Goal: Information Seeking & Learning: Check status

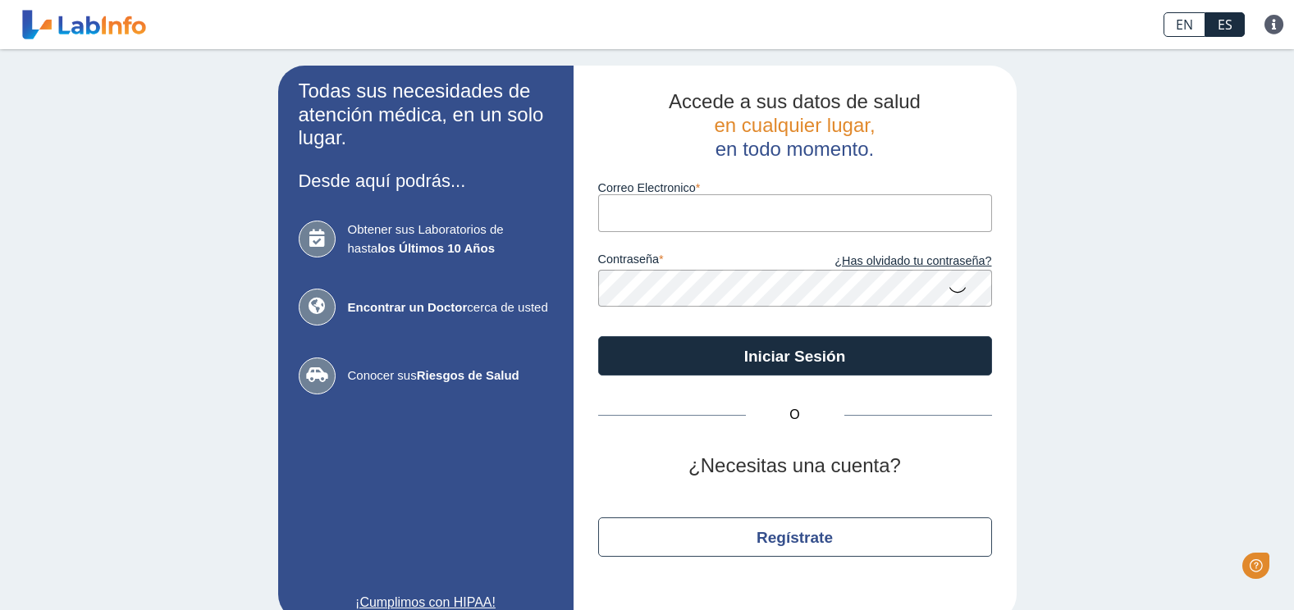
click at [659, 212] on input "Correo Electronico" at bounding box center [795, 212] width 394 height 37
type input "[EMAIL_ADDRESS][DOMAIN_NAME]"
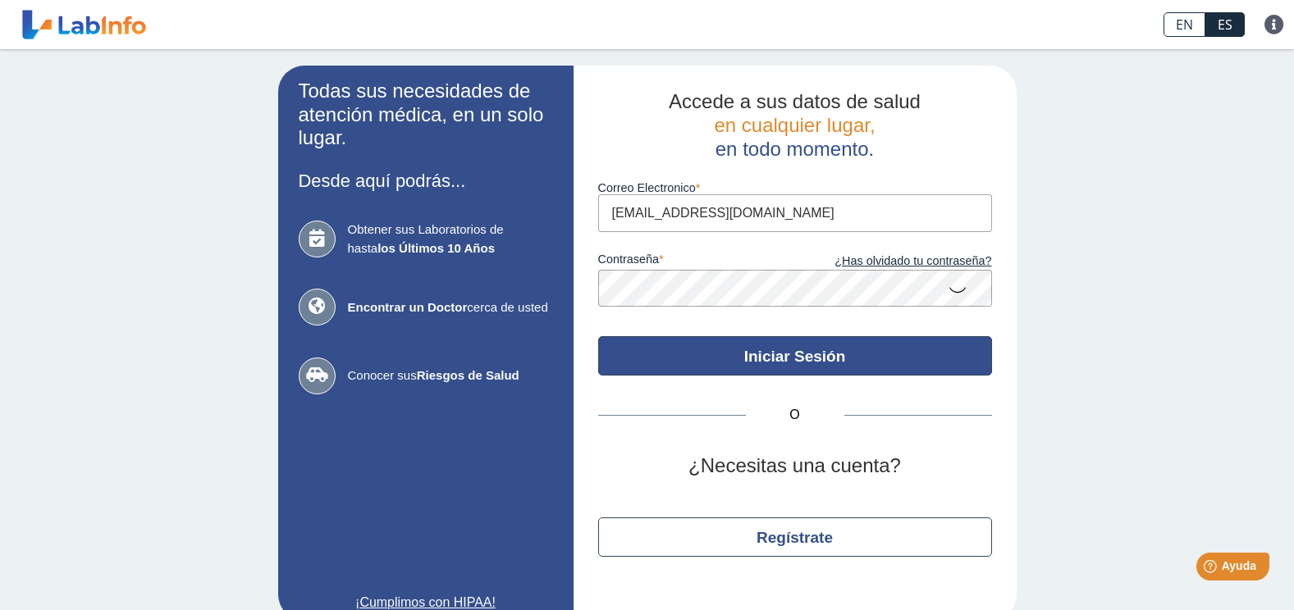
click at [811, 356] on button "Iniciar Sesión" at bounding box center [795, 355] width 394 height 39
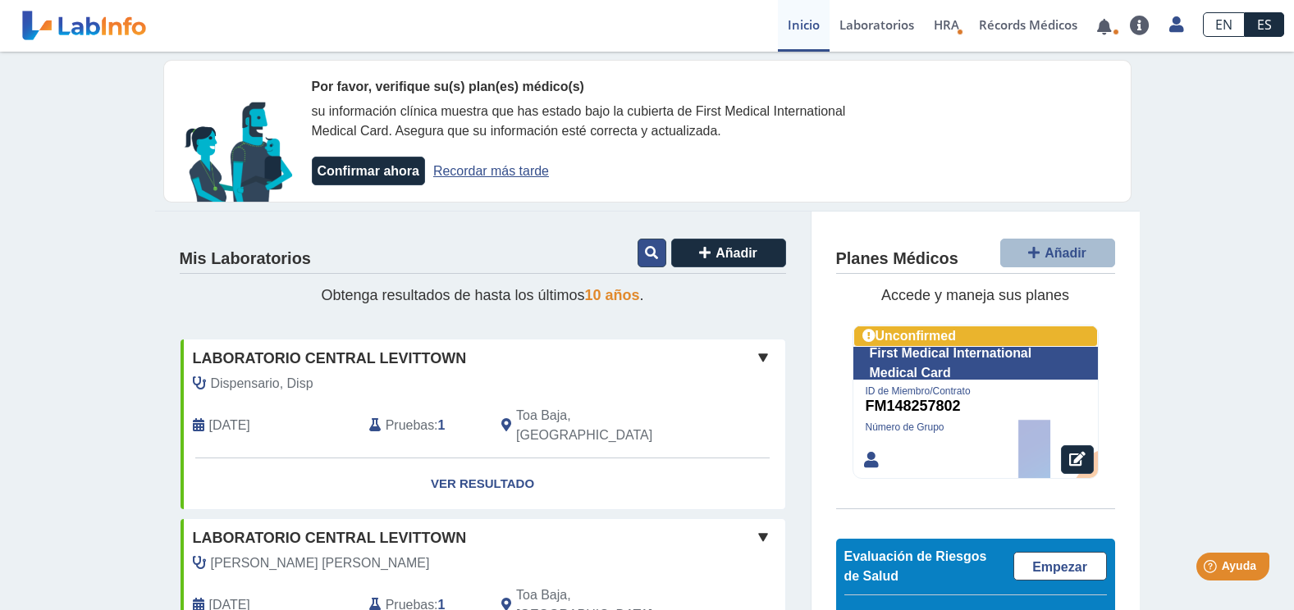
click at [645, 251] on icon at bounding box center [651, 252] width 13 height 13
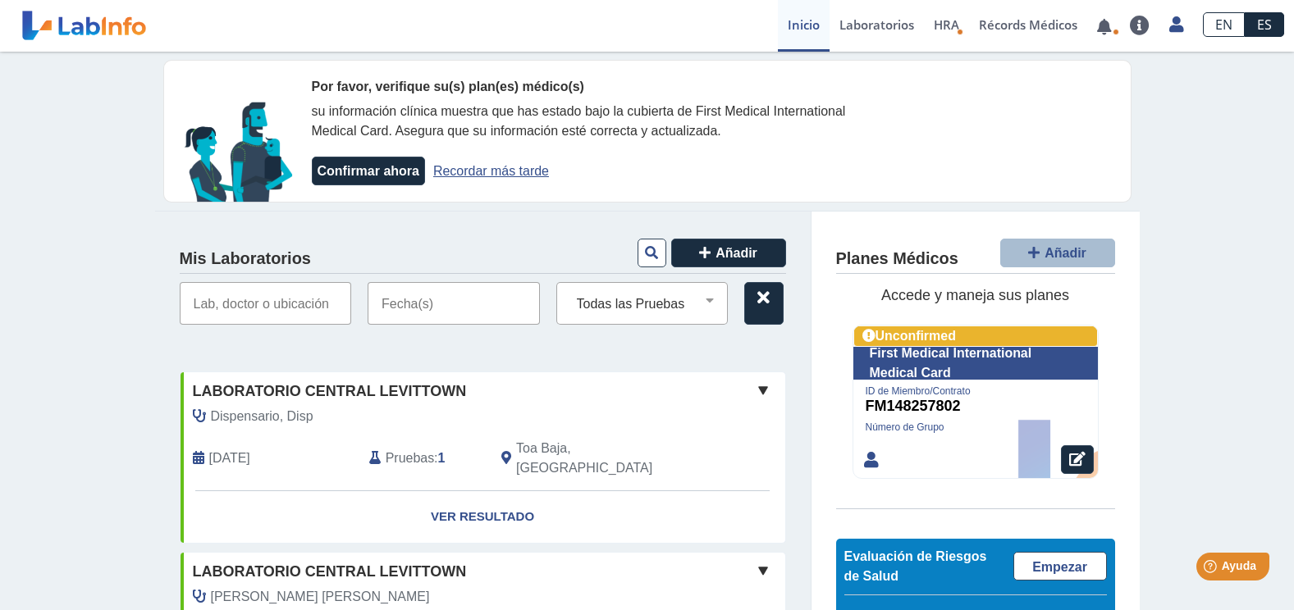
click at [415, 303] on input "text" at bounding box center [454, 303] width 172 height 43
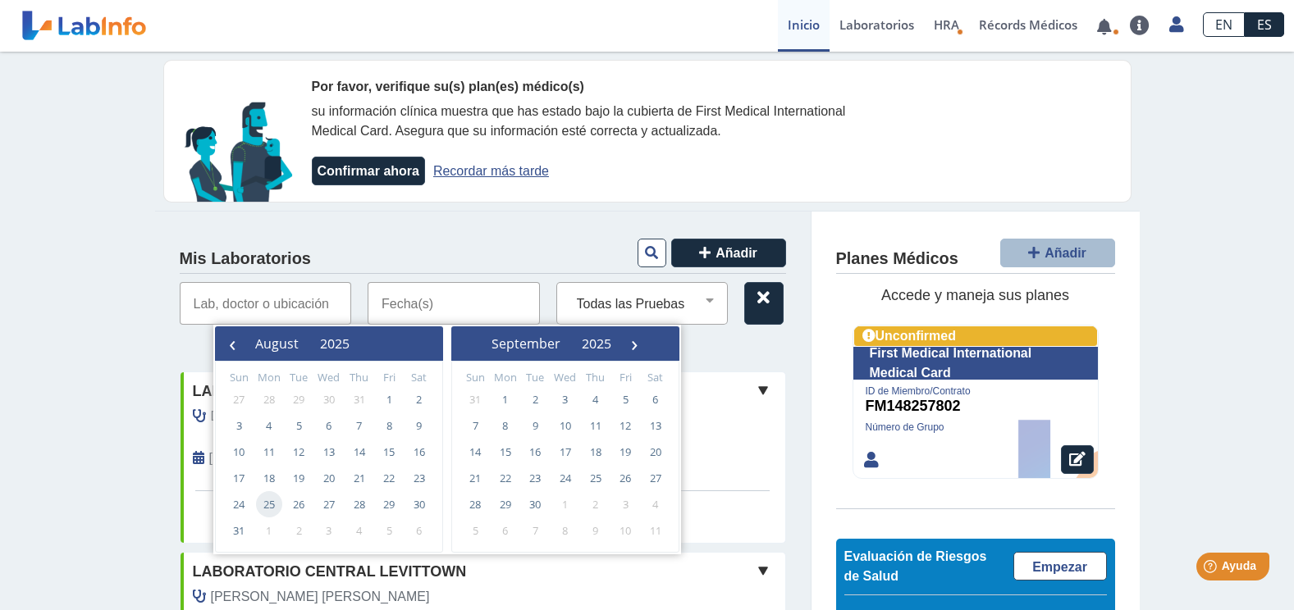
click at [265, 508] on span "25" at bounding box center [269, 504] width 26 height 26
click at [267, 509] on span "25" at bounding box center [269, 504] width 26 height 26
type input "08/25/2025 - 08/25/2025"
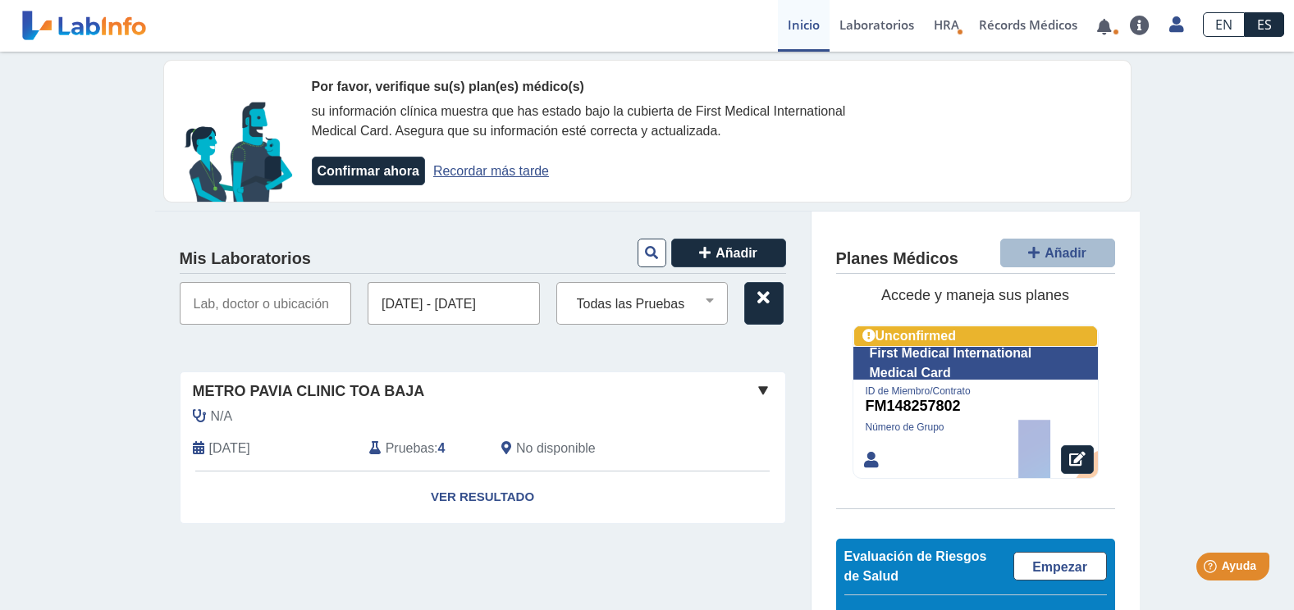
click at [267, 509] on link "Ver Resultado" at bounding box center [482, 498] width 605 height 52
click at [476, 497] on link "Ver Resultado" at bounding box center [482, 498] width 605 height 52
click at [488, 495] on link "Ver Resultado" at bounding box center [482, 498] width 605 height 52
click at [465, 495] on link "Ver Resultado" at bounding box center [482, 498] width 605 height 52
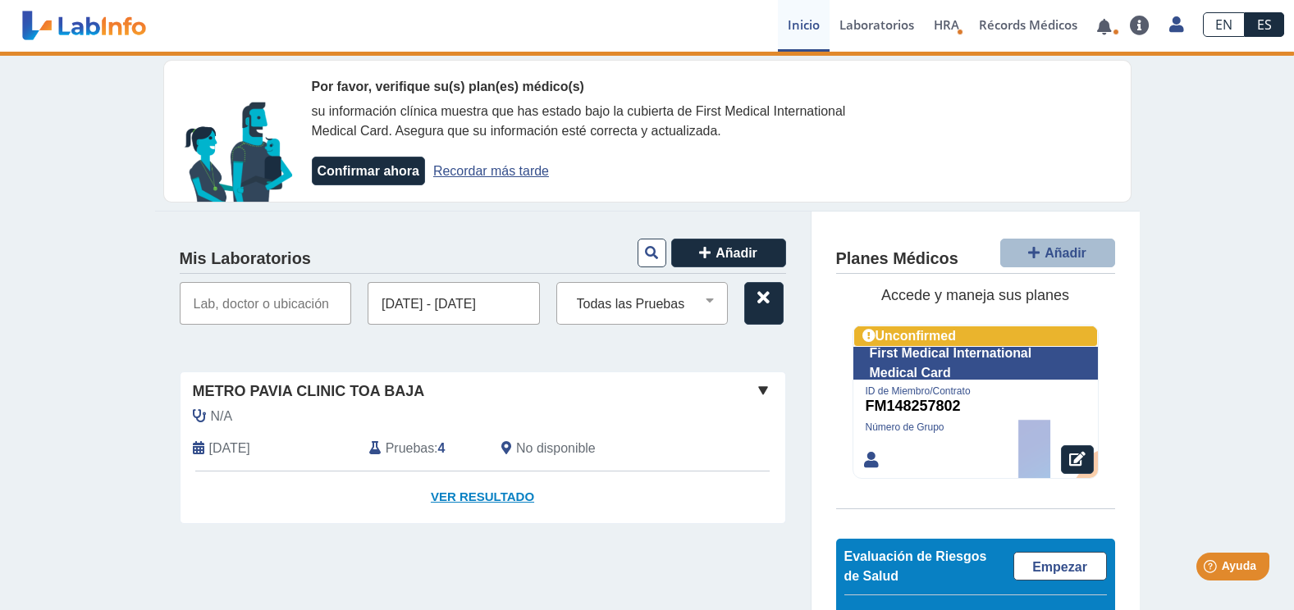
click at [465, 495] on link "Ver Resultado" at bounding box center [482, 498] width 605 height 52
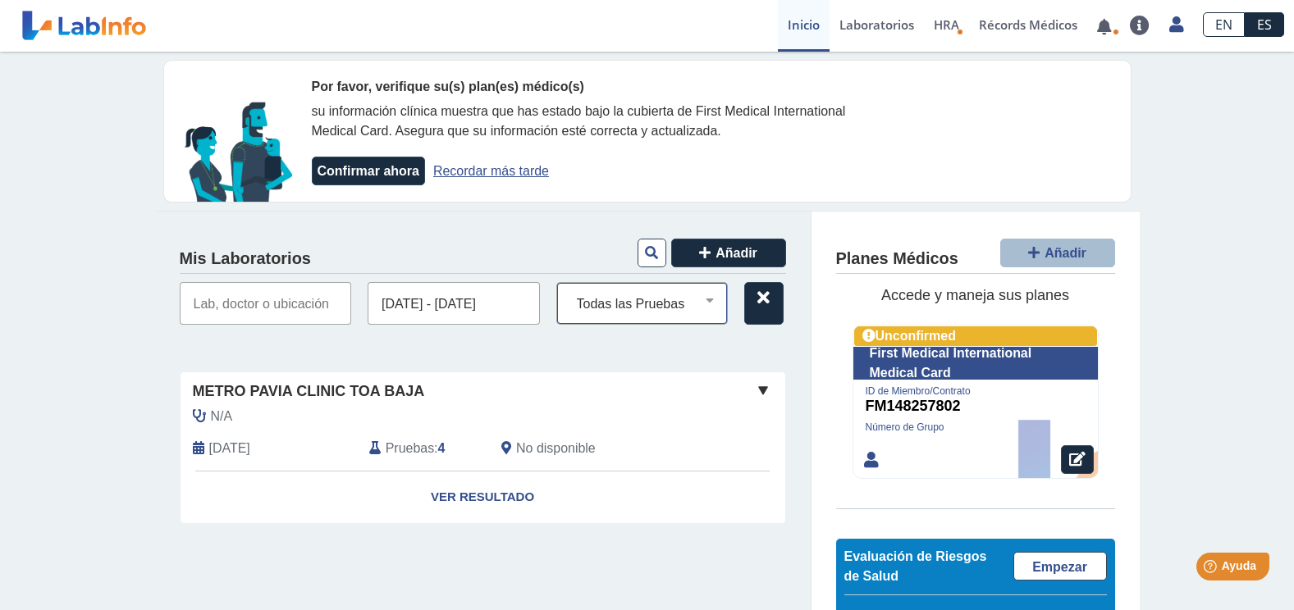
click at [709, 300] on select "Todas las Pruebas (w)-mycoplasma pneumoniae ig m ab (serum) (w)-urinalysis aldo…" at bounding box center [649, 303] width 158 height 21
click at [706, 300] on select "Todas las Pruebas (w)-mycoplasma pneumoniae ig m ab (serum) (w)-urinalysis aldo…" at bounding box center [649, 303] width 158 height 21
click at [225, 303] on input "text" at bounding box center [266, 303] width 172 height 43
drag, startPoint x: 195, startPoint y: 538, endPoint x: 228, endPoint y: 531, distance: 33.6
click at [202, 537] on button "SUBIR" at bounding box center [483, 541] width 606 height 26
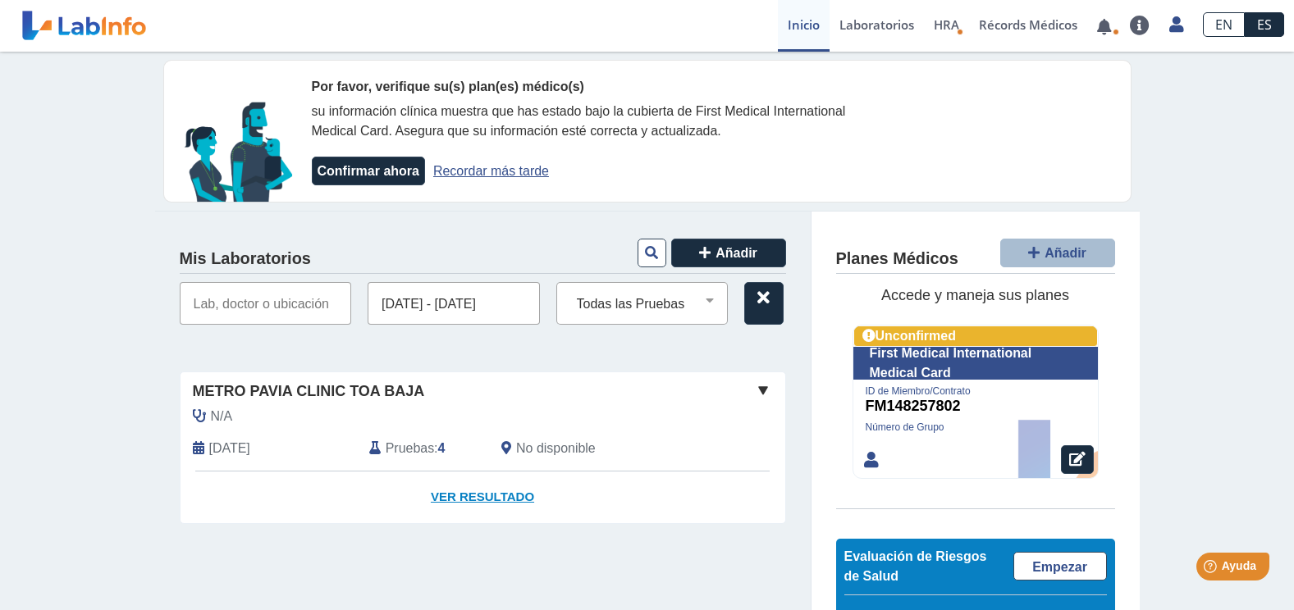
click at [473, 495] on link "Ver Resultado" at bounding box center [482, 498] width 605 height 52
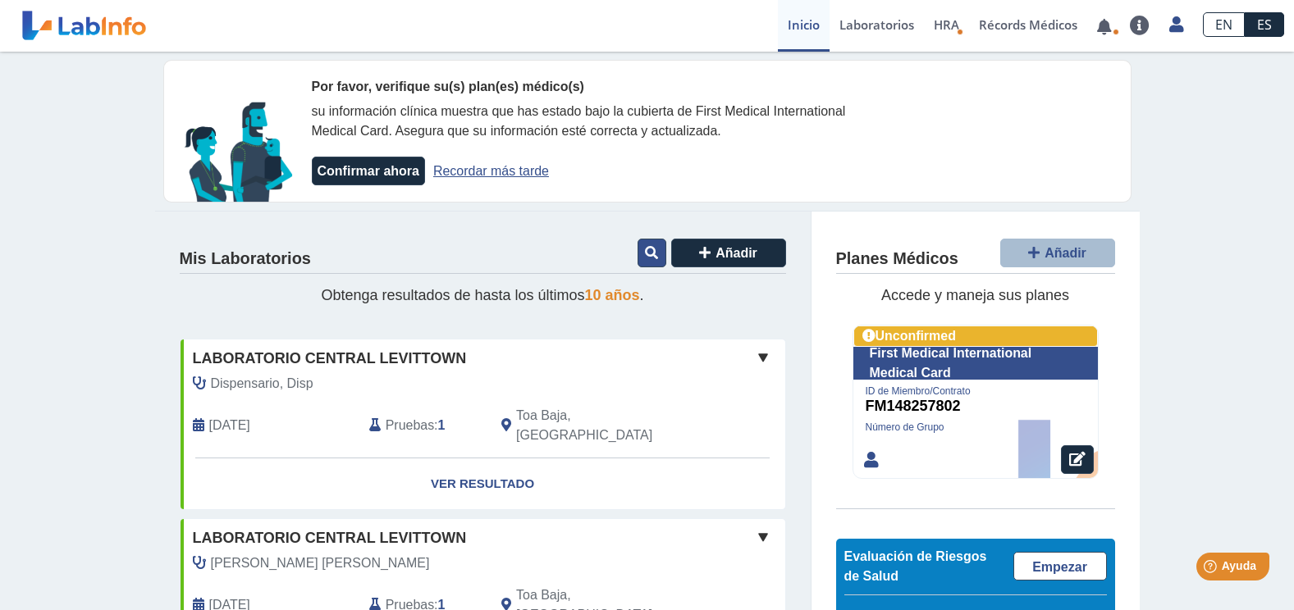
click at [645, 257] on icon at bounding box center [651, 252] width 13 height 13
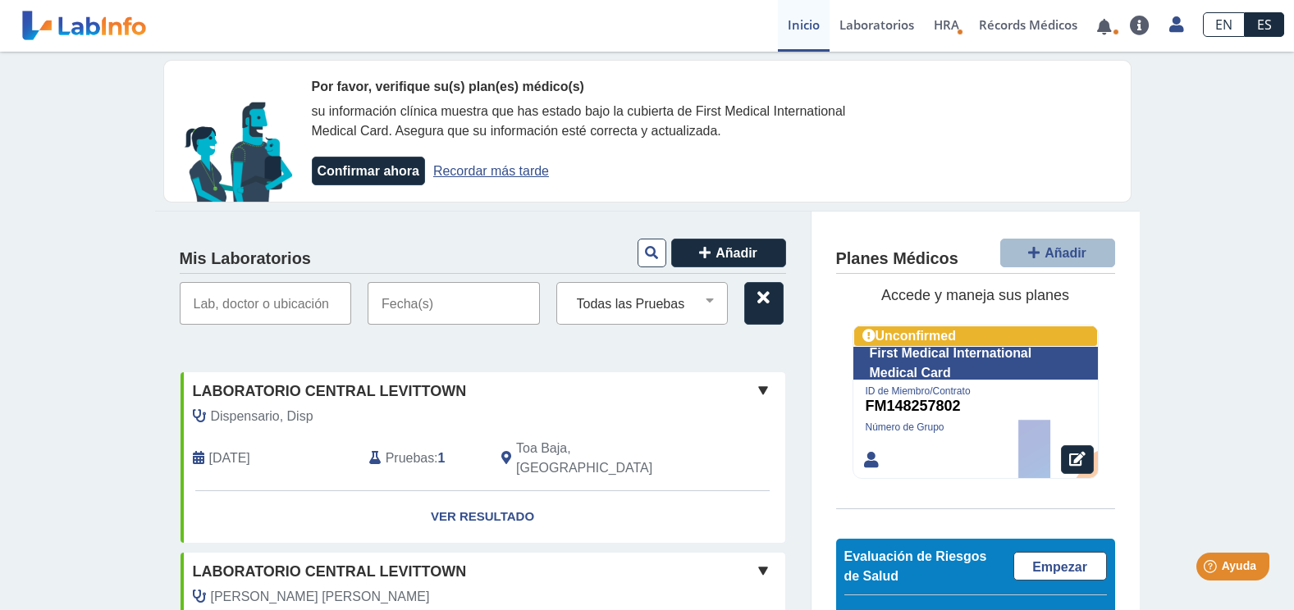
click at [435, 300] on input "text" at bounding box center [454, 303] width 172 height 43
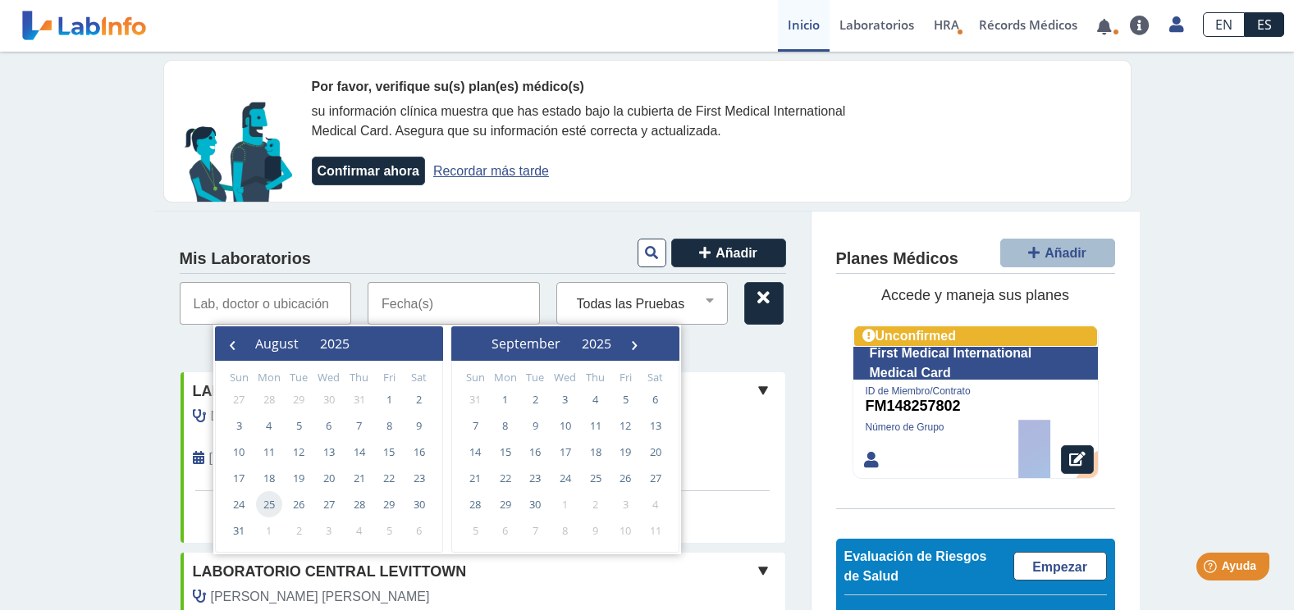
click at [275, 507] on span "25" at bounding box center [269, 504] width 26 height 26
type input "08/25/2025 - 08/25/2025"
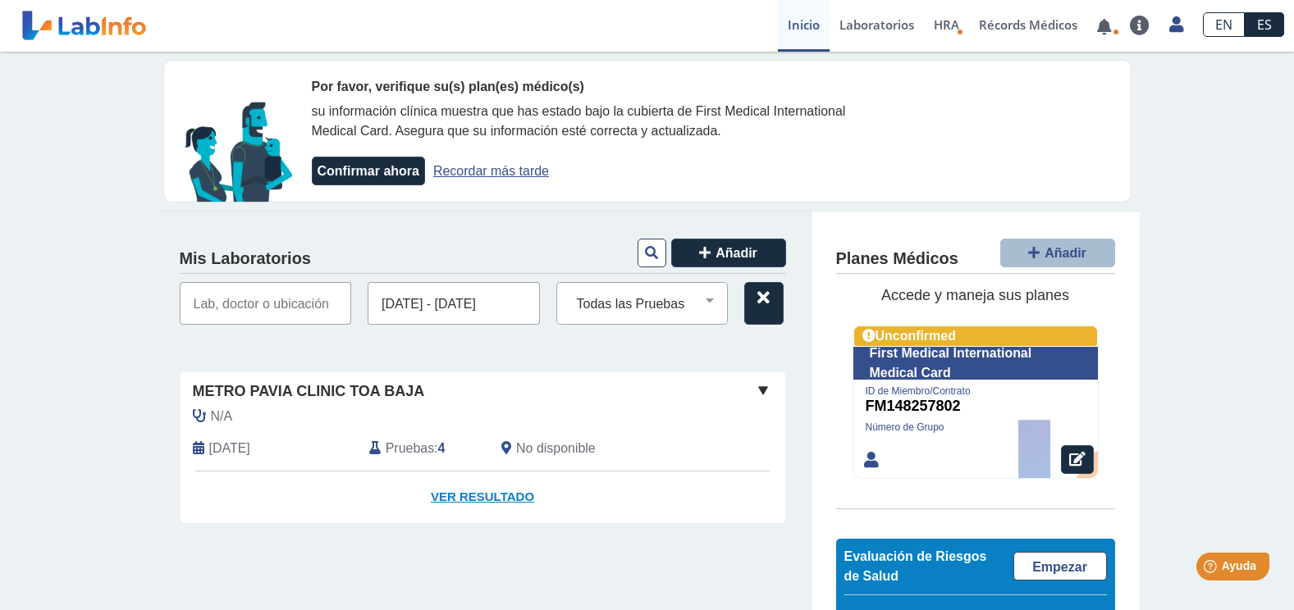
drag, startPoint x: 461, startPoint y: 499, endPoint x: 490, endPoint y: 508, distance: 30.1
click at [461, 500] on link "Ver Resultado" at bounding box center [482, 498] width 605 height 52
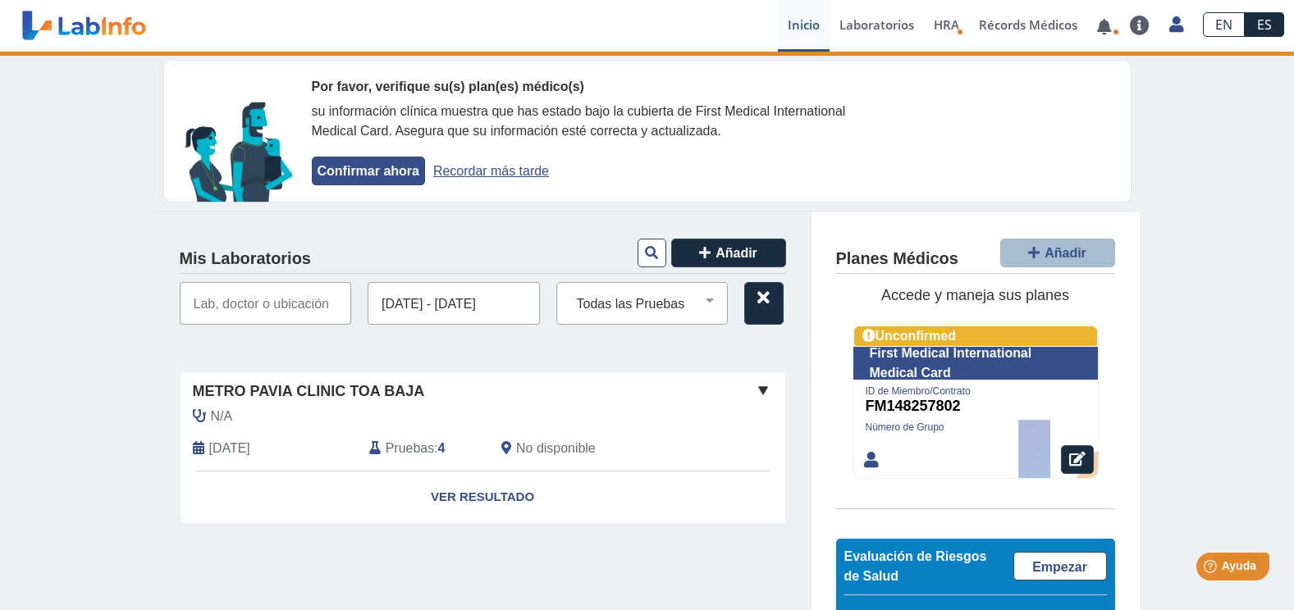
click at [382, 175] on button "Confirmar ahora" at bounding box center [368, 171] width 113 height 29
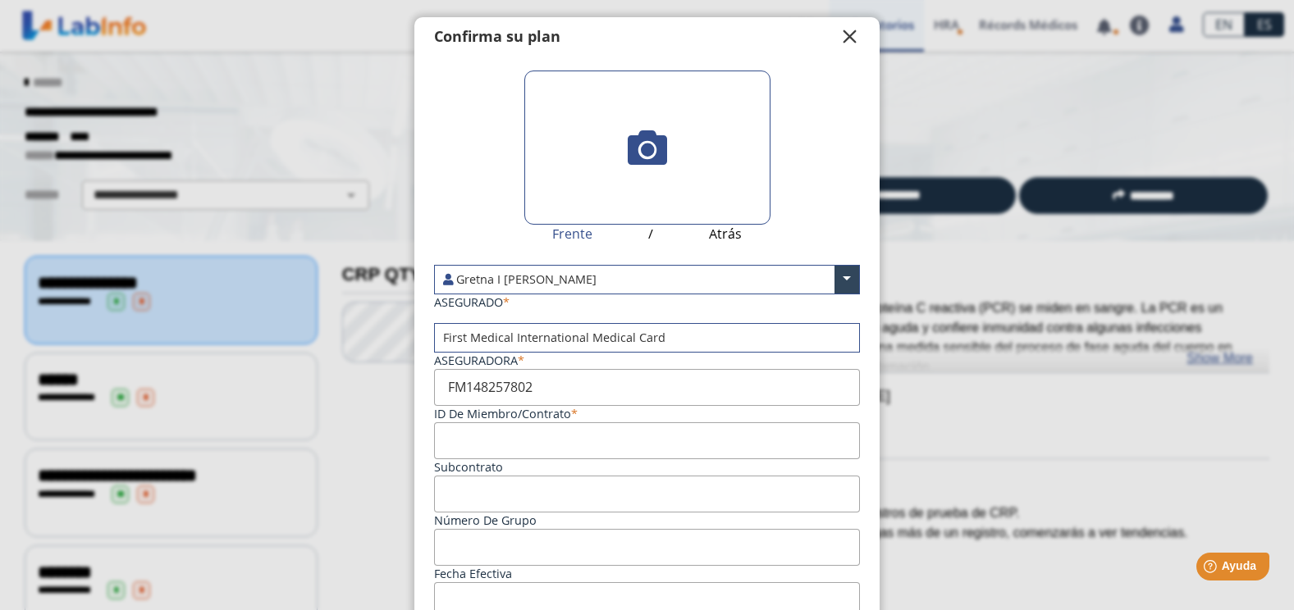
click at [840, 37] on span "" at bounding box center [850, 37] width 20 height 20
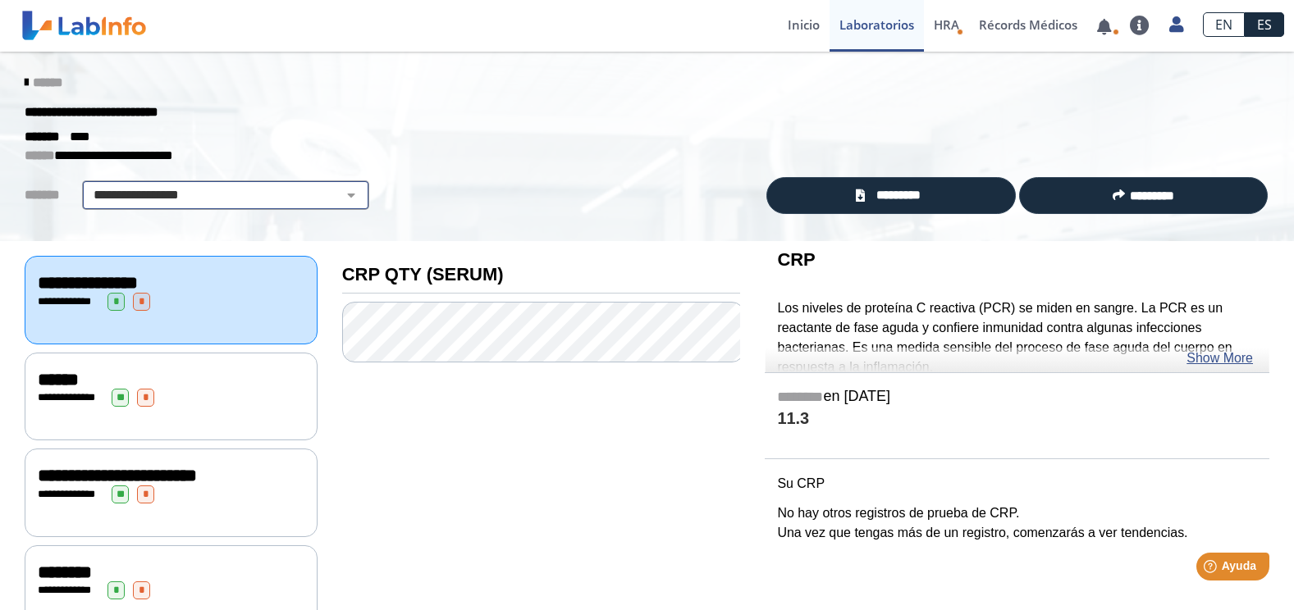
click at [342, 194] on select "**********" at bounding box center [225, 195] width 277 height 20
select select "******"
click at [87, 185] on select "**********" at bounding box center [225, 195] width 277 height 20
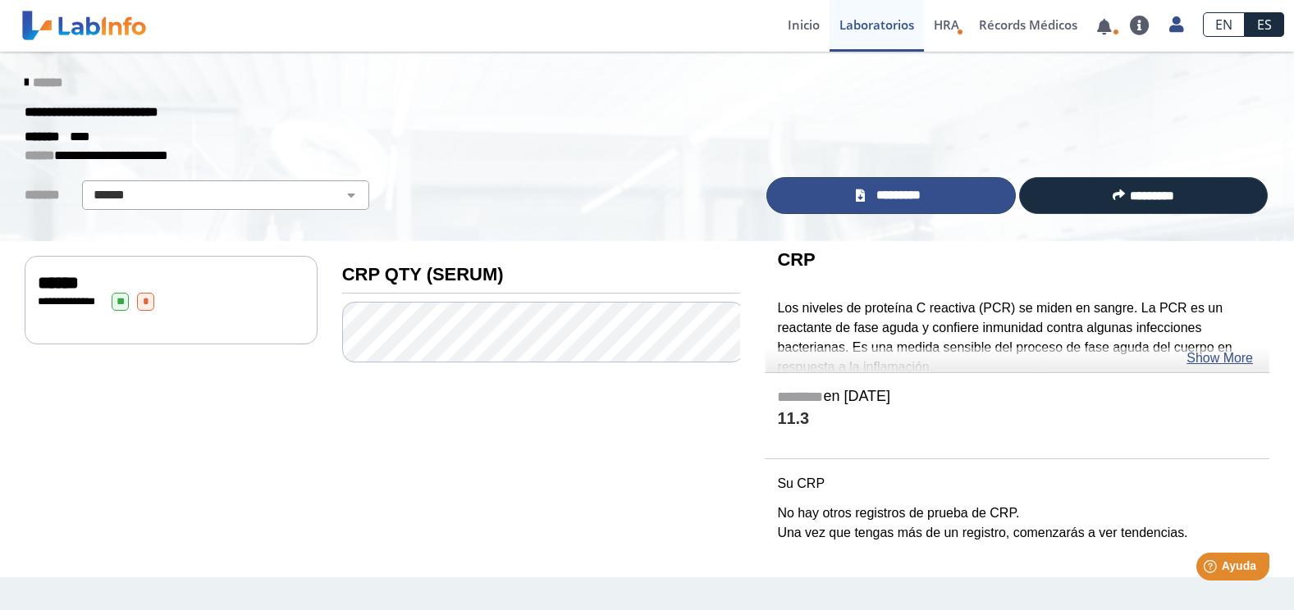
click at [919, 199] on span "*********" at bounding box center [898, 195] width 57 height 19
